Goal: Task Accomplishment & Management: Use online tool/utility

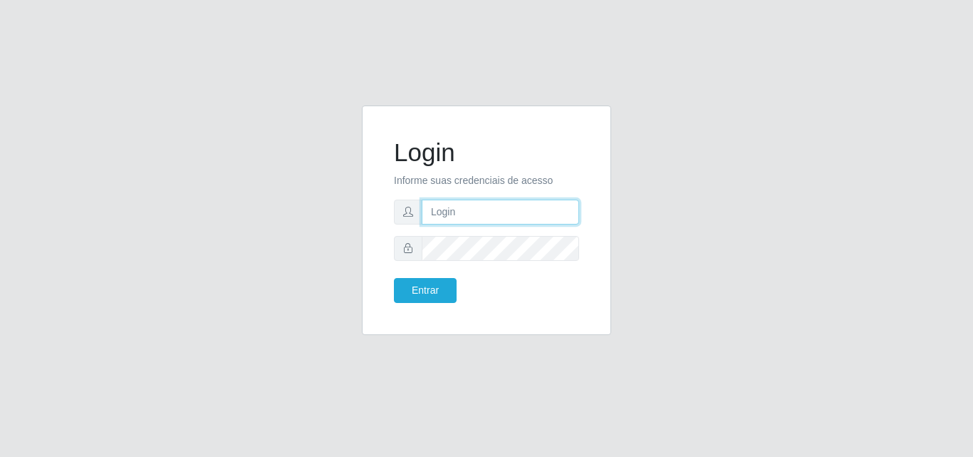
click at [466, 217] on input "text" at bounding box center [500, 211] width 157 height 25
type input "[EMAIL_ADDRESS][DOMAIN_NAME]"
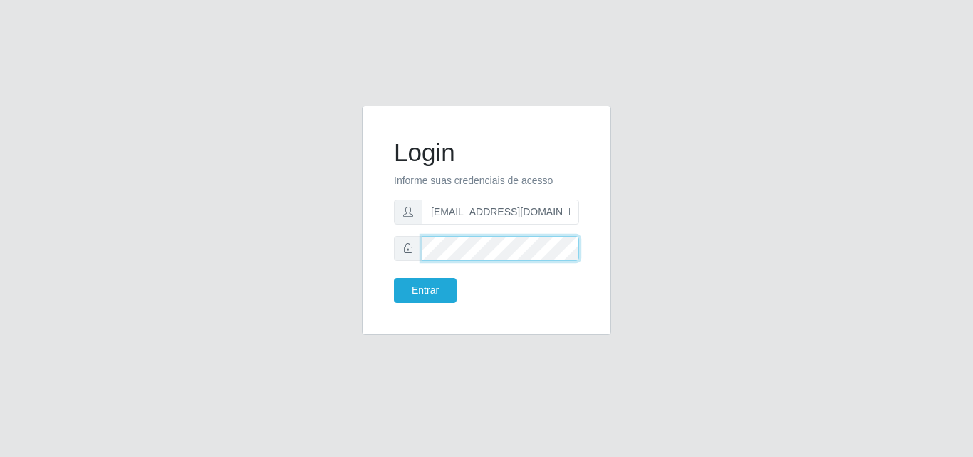
click at [394, 278] on button "Entrar" at bounding box center [425, 290] width 63 height 25
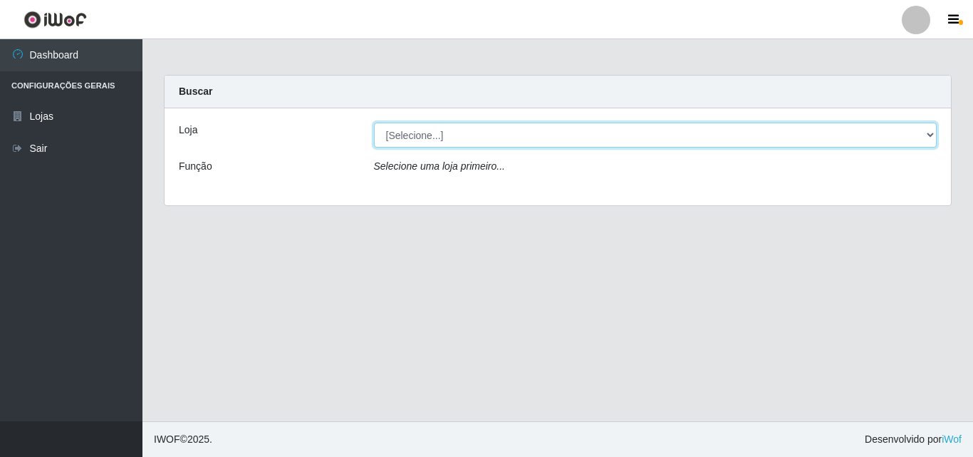
click at [617, 131] on select "[Selecione...] Corte Fácil - Unidade Emaús" at bounding box center [655, 134] width 563 height 25
select select "201"
click at [374, 122] on select "[Selecione...] Corte Fácil - Unidade Emaús" at bounding box center [655, 134] width 563 height 25
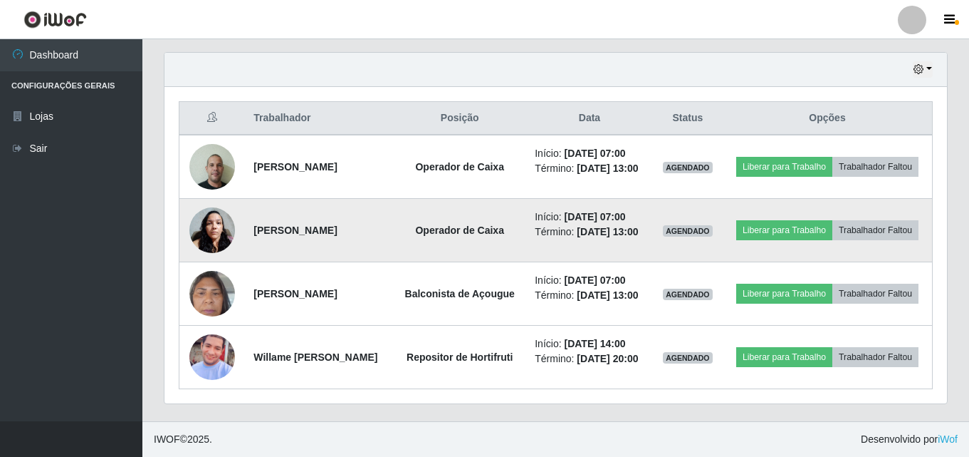
scroll to position [532, 0]
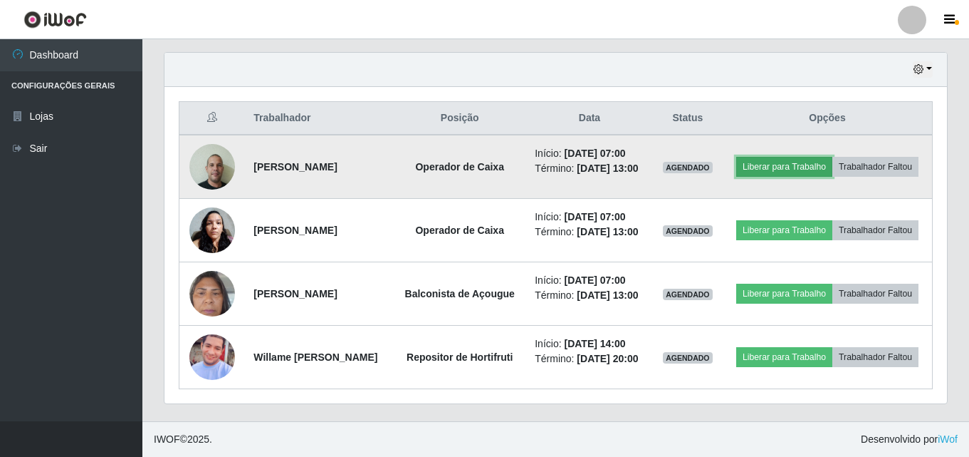
click at [808, 157] on button "Liberar para Trabalho" at bounding box center [784, 167] width 96 height 20
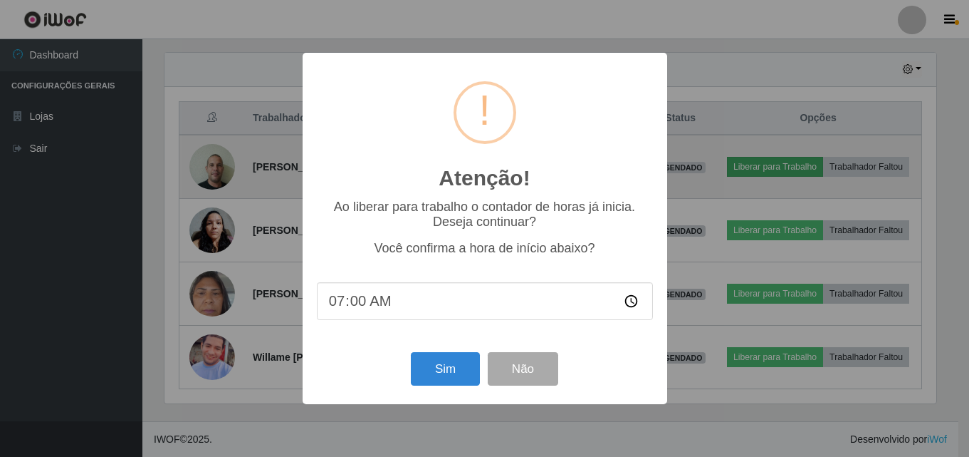
scroll to position [296, 776]
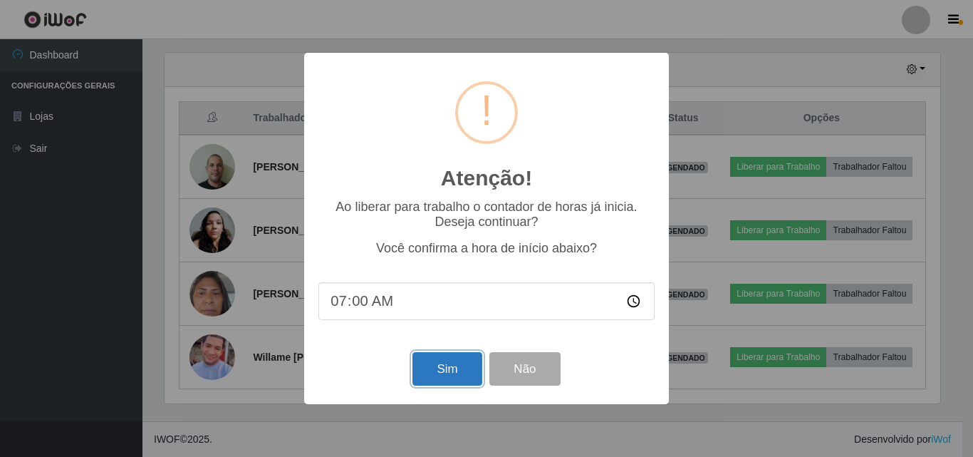
click at [457, 373] on button "Sim" at bounding box center [446, 368] width 69 height 33
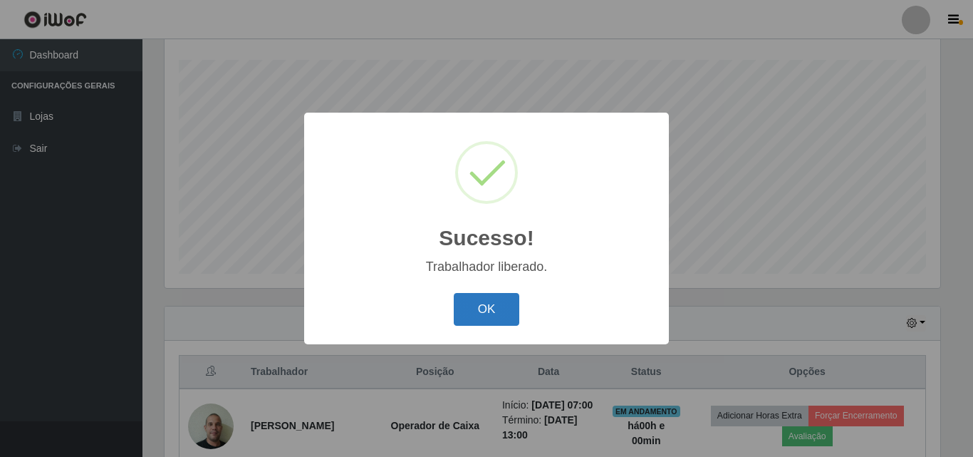
click at [494, 321] on button "OK" at bounding box center [487, 309] width 66 height 33
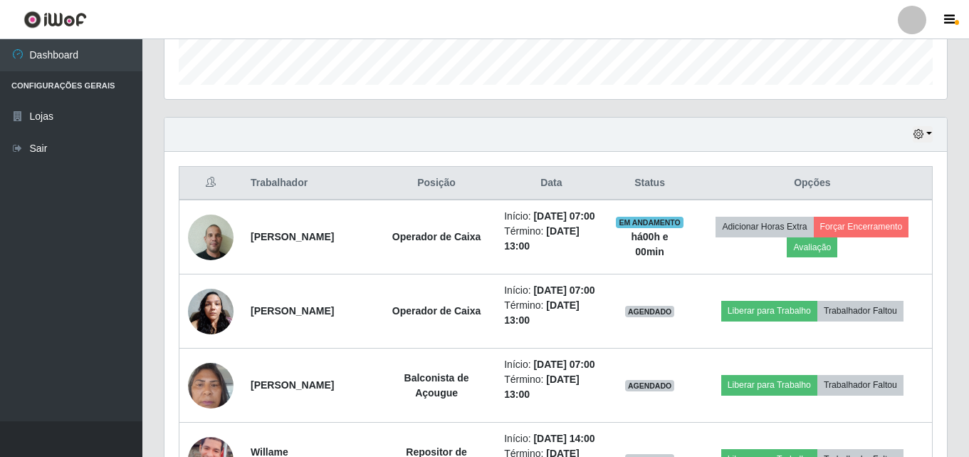
scroll to position [521, 0]
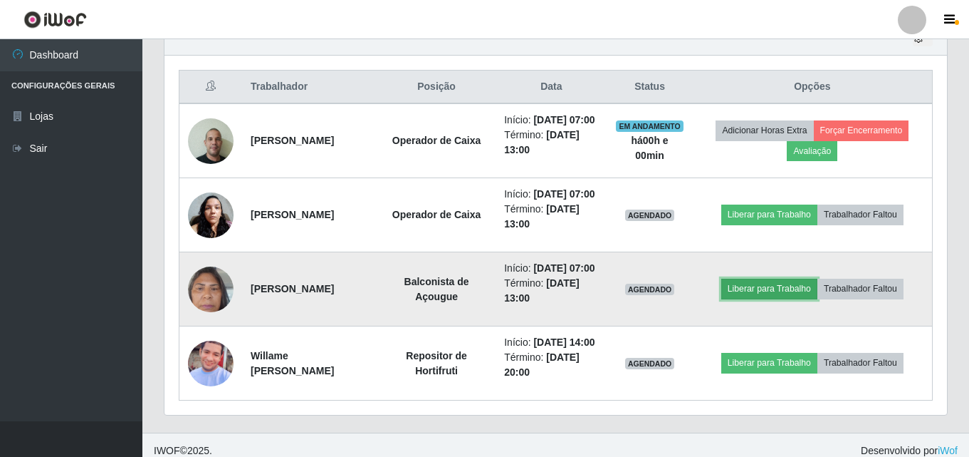
click at [765, 298] on button "Liberar para Trabalho" at bounding box center [769, 288] width 96 height 20
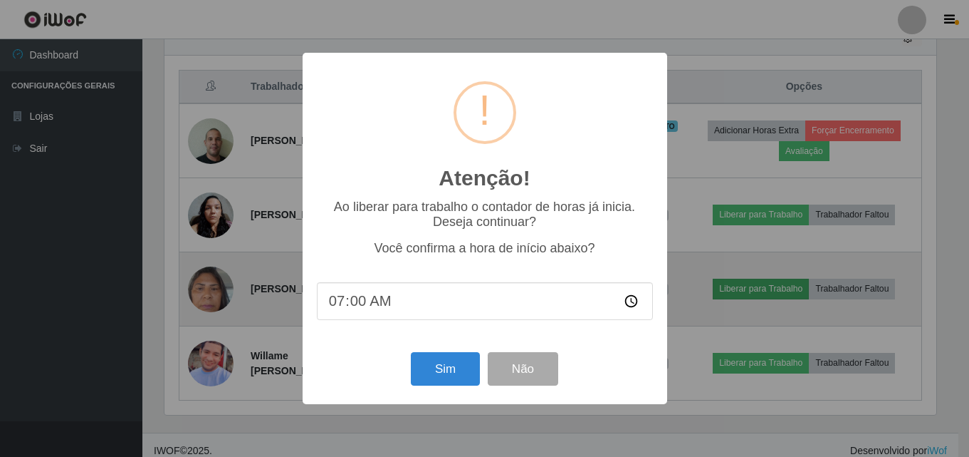
scroll to position [296, 776]
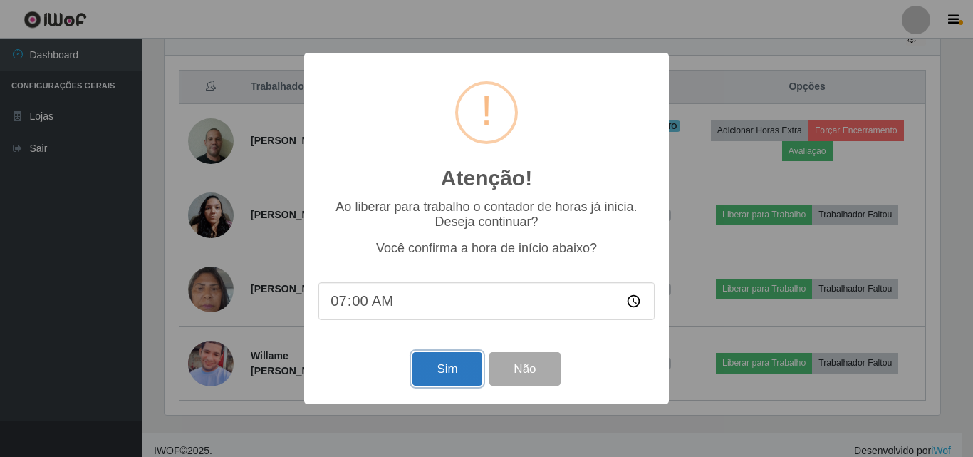
click at [461, 380] on button "Sim" at bounding box center [446, 368] width 69 height 33
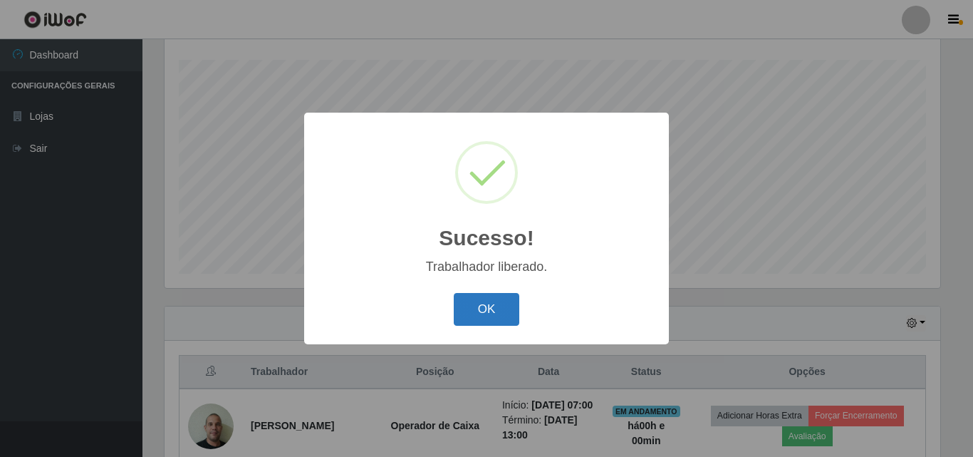
click at [508, 307] on button "OK" at bounding box center [487, 309] width 66 height 33
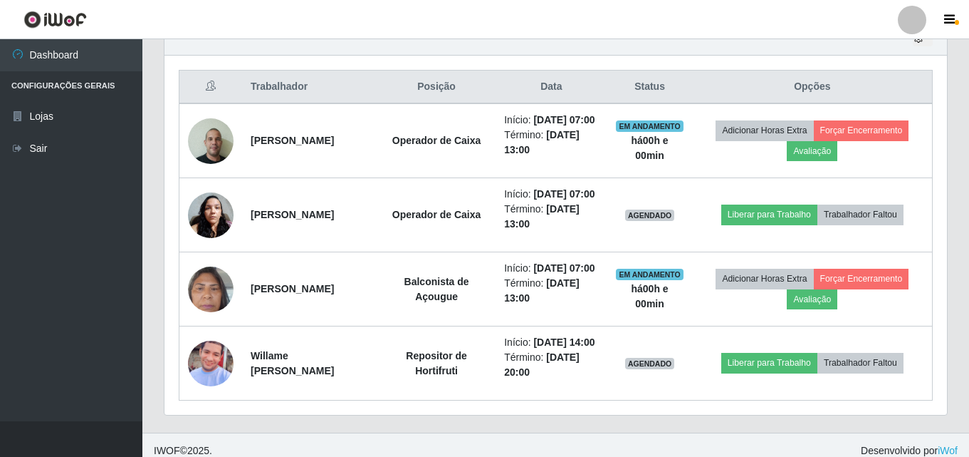
scroll to position [592, 0]
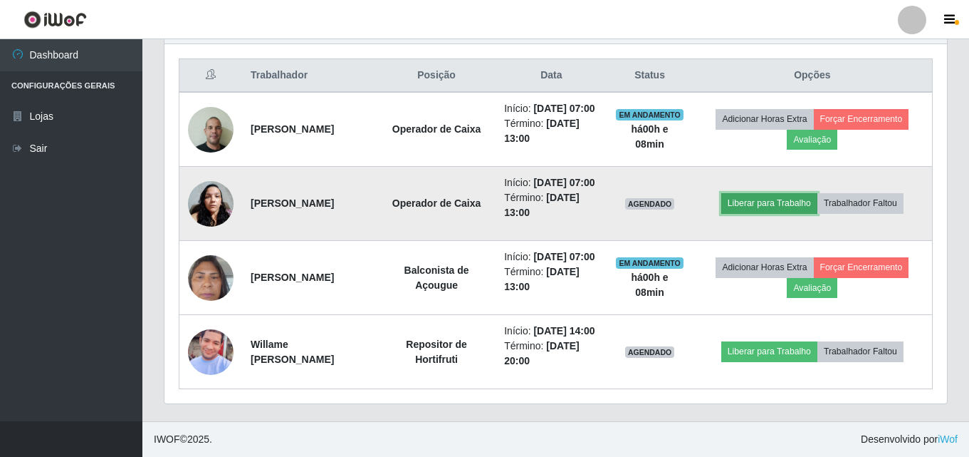
click at [749, 193] on button "Liberar para Trabalho" at bounding box center [769, 203] width 96 height 20
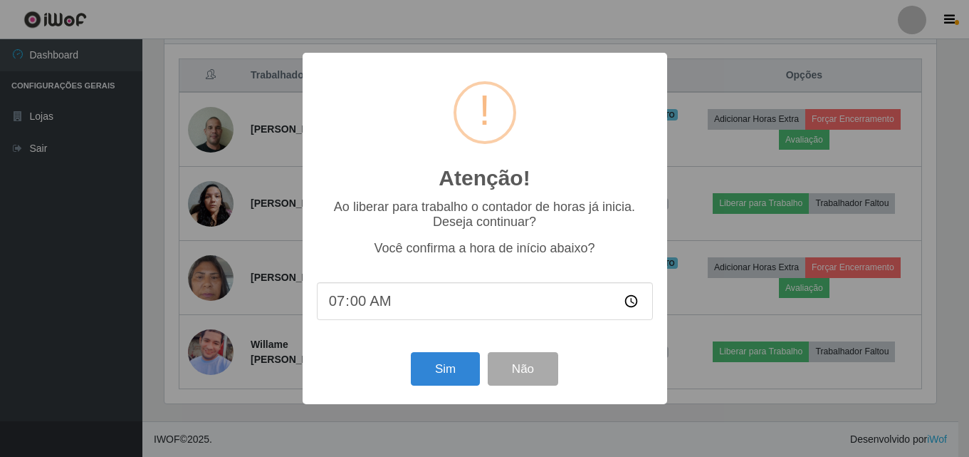
scroll to position [296, 776]
click at [444, 382] on button "Sim" at bounding box center [446, 368] width 69 height 33
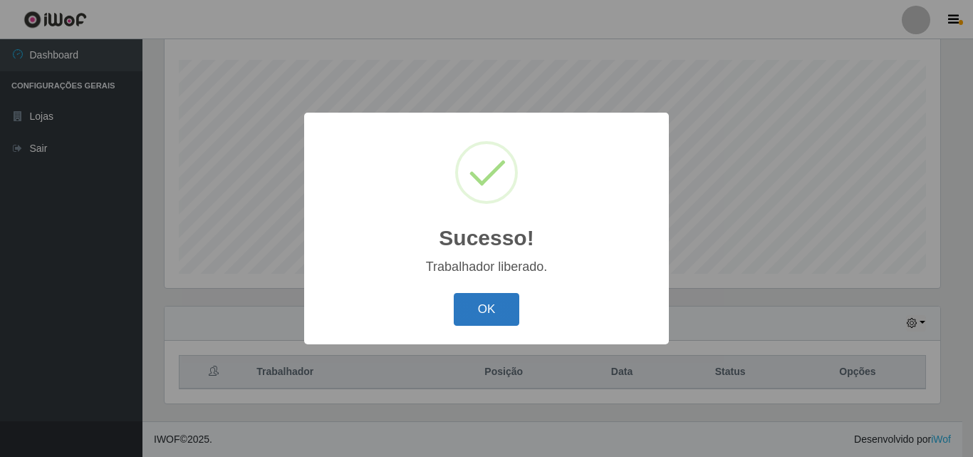
click at [507, 309] on button "OK" at bounding box center [487, 309] width 66 height 33
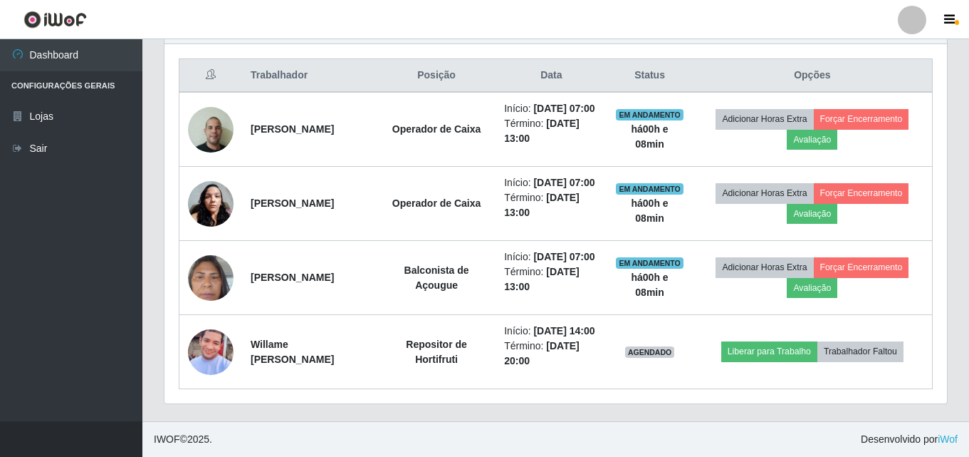
scroll to position [592, 0]
